Goal: Check status: Check status

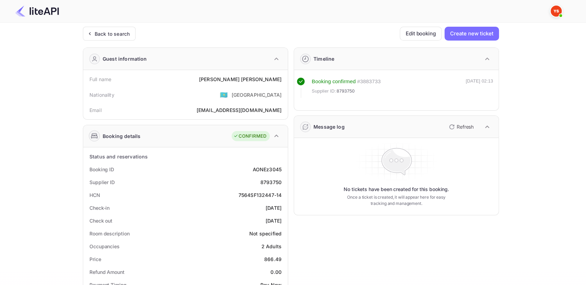
click at [95, 35] on div "Back to search" at bounding box center [112, 33] width 35 height 7
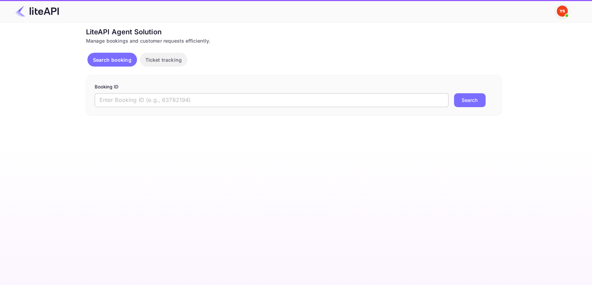
click at [143, 99] on input "text" at bounding box center [272, 100] width 354 height 14
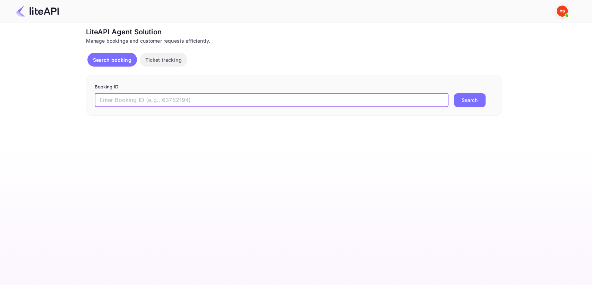
paste input "9188954"
type input "9188954"
click at [467, 108] on div "Booking ID 9188954 ​ Search" at bounding box center [294, 95] width 416 height 41
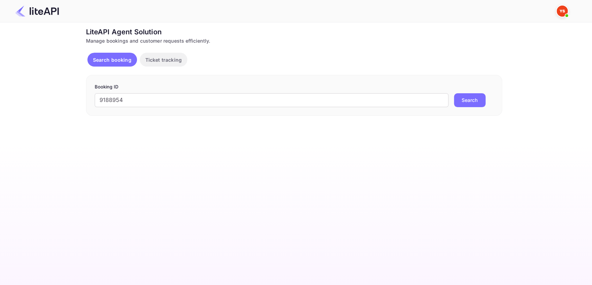
click at [467, 103] on button "Search" at bounding box center [470, 100] width 32 height 14
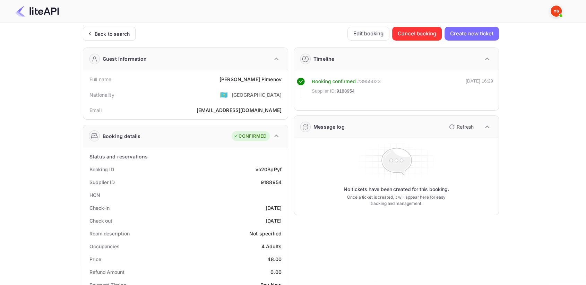
click at [267, 180] on div "9188954" at bounding box center [271, 182] width 21 height 7
copy div "9188954"
drag, startPoint x: 241, startPoint y: 78, endPoint x: 283, endPoint y: 74, distance: 42.2
click at [283, 74] on div "Full name [PERSON_NAME]" at bounding box center [185, 79] width 199 height 13
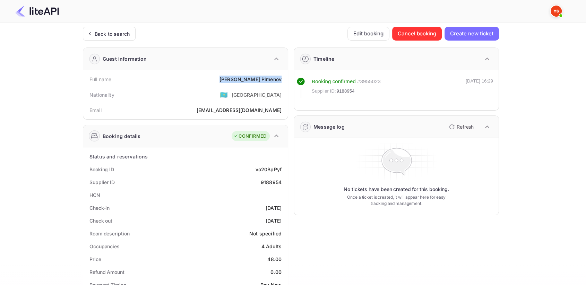
copy div "[PERSON_NAME]"
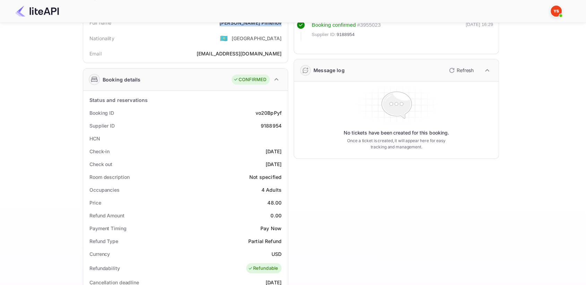
scroll to position [77, 0]
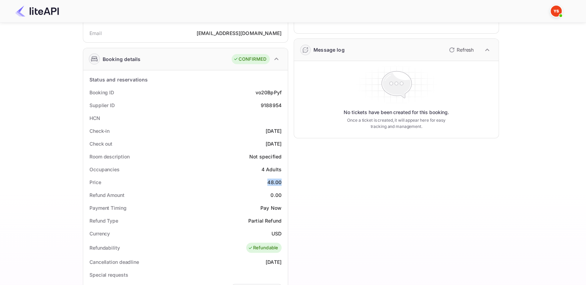
drag, startPoint x: 265, startPoint y: 181, endPoint x: 283, endPoint y: 180, distance: 18.1
click at [283, 180] on div "Price 48.00" at bounding box center [185, 182] width 199 height 13
copy div "48.00"
